Goal: Task Accomplishment & Management: Use online tool/utility

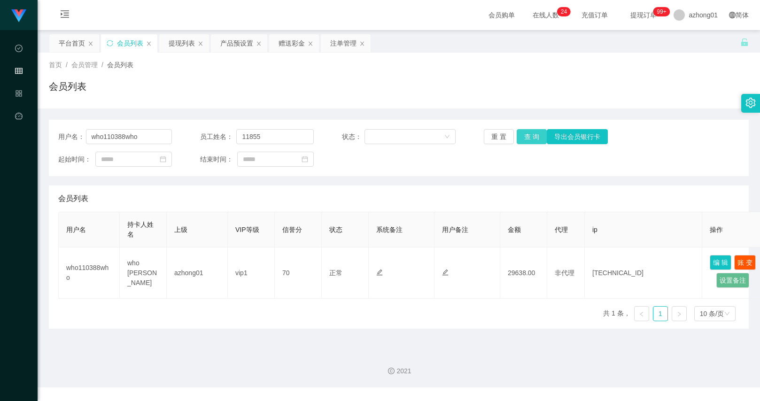
click at [526, 138] on button "查 询" at bounding box center [532, 136] width 30 height 15
click at [133, 133] on input "who110388who" at bounding box center [129, 136] width 86 height 15
click at [345, 46] on div "注单管理" at bounding box center [343, 43] width 26 height 18
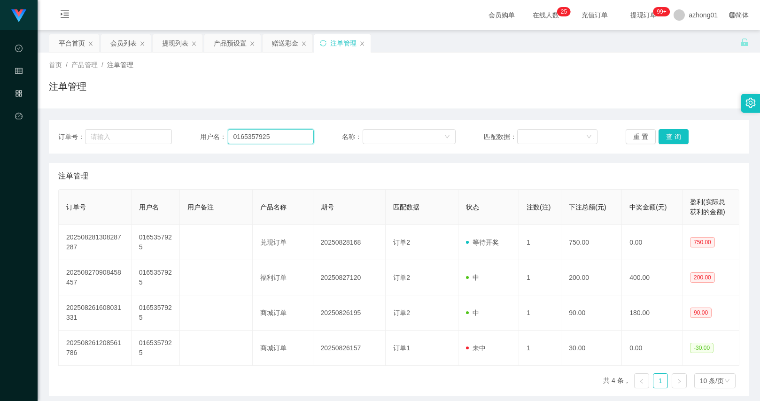
click at [259, 137] on input "0165357925" at bounding box center [271, 136] width 86 height 15
paste input "who110388who"
type input "who110388who"
click at [679, 140] on button "查 询" at bounding box center [674, 136] width 30 height 15
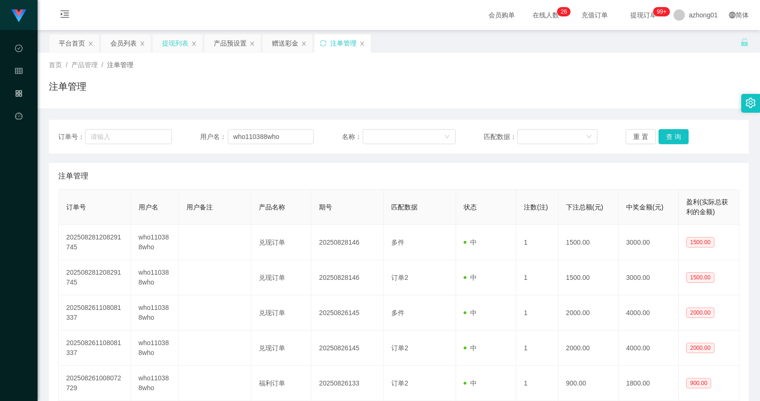
click at [181, 46] on div "提现列表" at bounding box center [175, 43] width 26 height 18
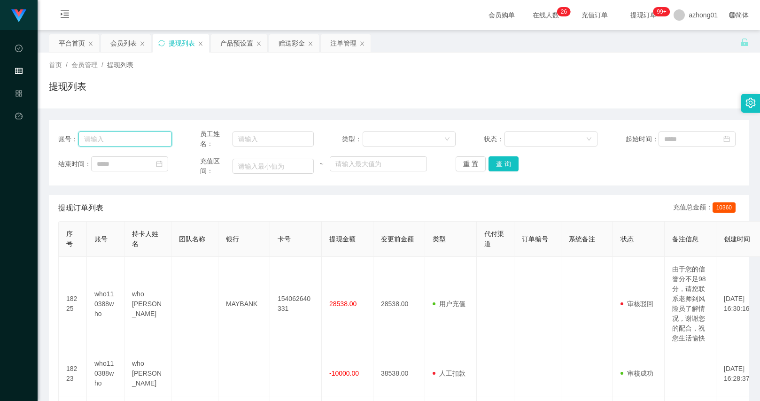
click at [155, 139] on input "text" at bounding box center [124, 139] width 93 height 15
paste input "who110388who"
type input "who110388who"
click at [503, 167] on button "查 询" at bounding box center [504, 164] width 30 height 15
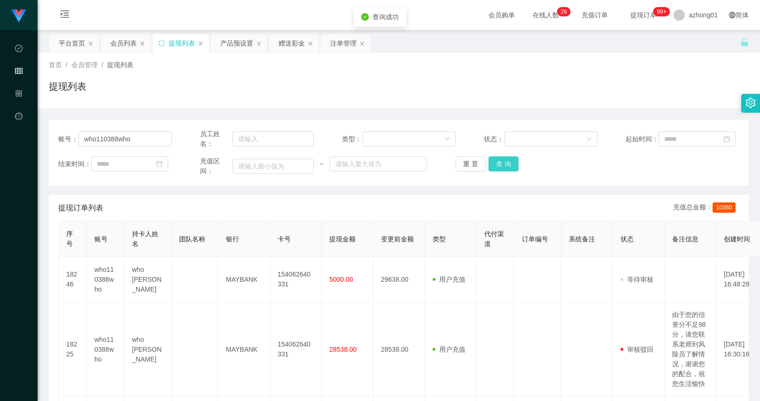
click at [503, 167] on button "查 询" at bounding box center [504, 164] width 30 height 15
click at [503, 167] on button "查 询" at bounding box center [509, 164] width 40 height 15
click at [503, 167] on div "重 置 查 询" at bounding box center [513, 164] width 114 height 15
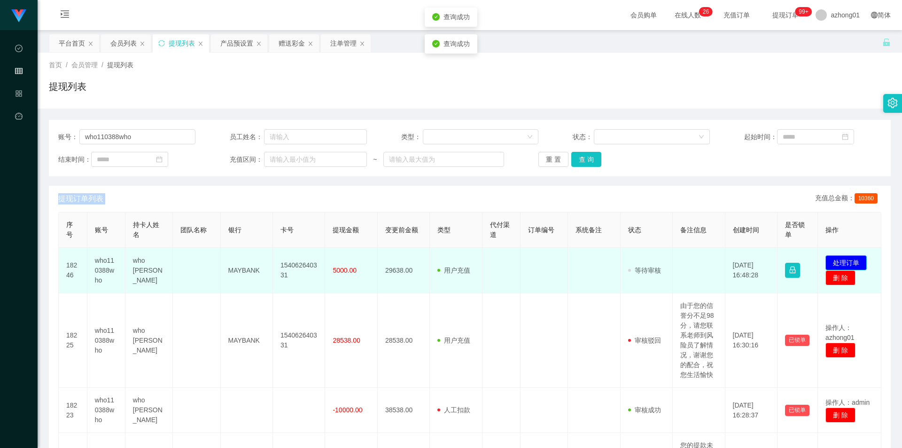
click at [760, 261] on button "处理订单" at bounding box center [846, 262] width 41 height 15
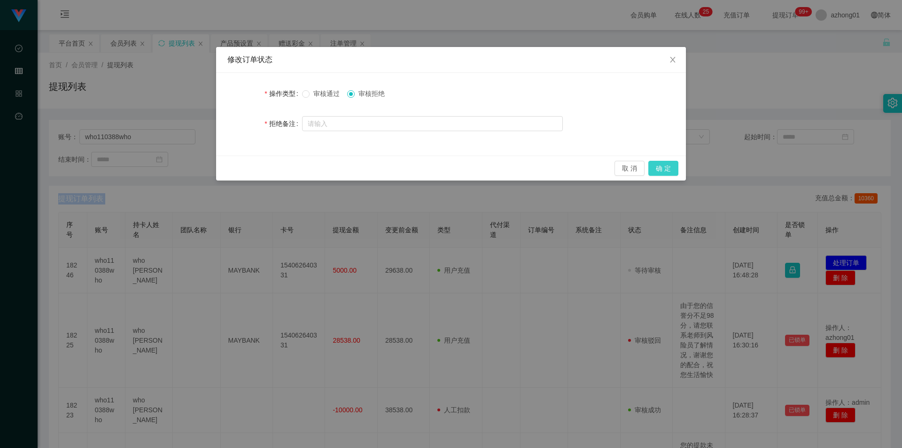
click at [654, 164] on button "确 定" at bounding box center [664, 168] width 30 height 15
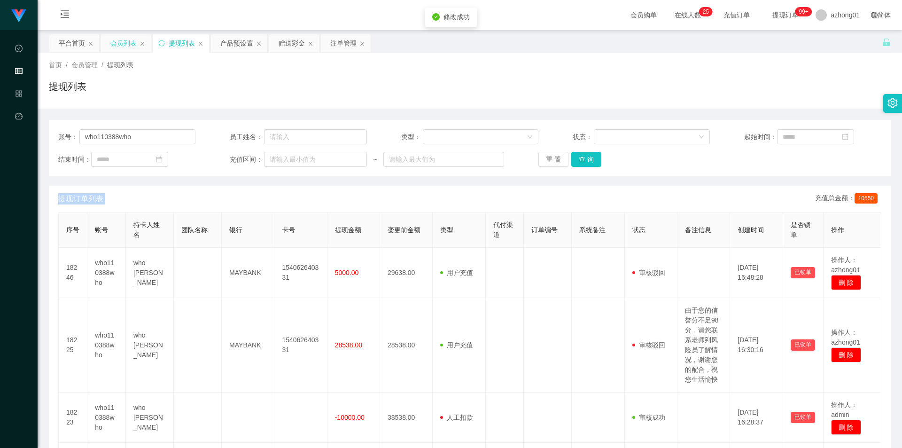
click at [111, 49] on div "会员列表" at bounding box center [123, 43] width 26 height 18
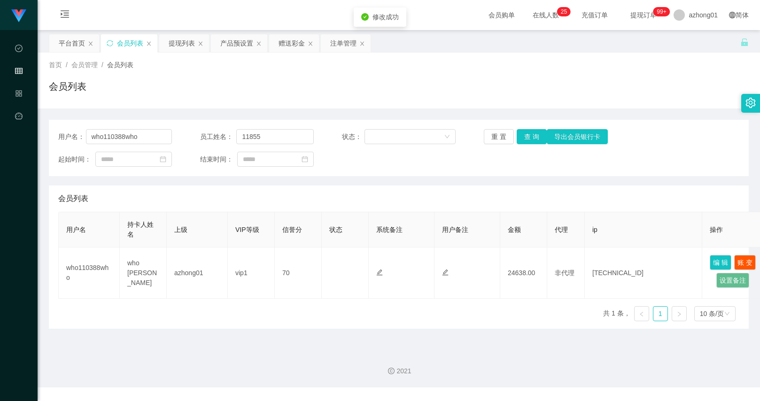
click at [142, 128] on div "用户名： who110388who 员工姓名： 11855 状态： 重 置 查 询 导出会员银行卡 起始时间： 结束时间：" at bounding box center [399, 148] width 700 height 56
click at [533, 137] on button "查 询" at bounding box center [532, 136] width 30 height 15
click at [641, 174] on div "用户名： who110388who 员工姓名： 11855 状态： 重 置 查 询 导出会员银行卡 起始时间： 结束时间：" at bounding box center [399, 148] width 700 height 56
